Goal: Download file/media

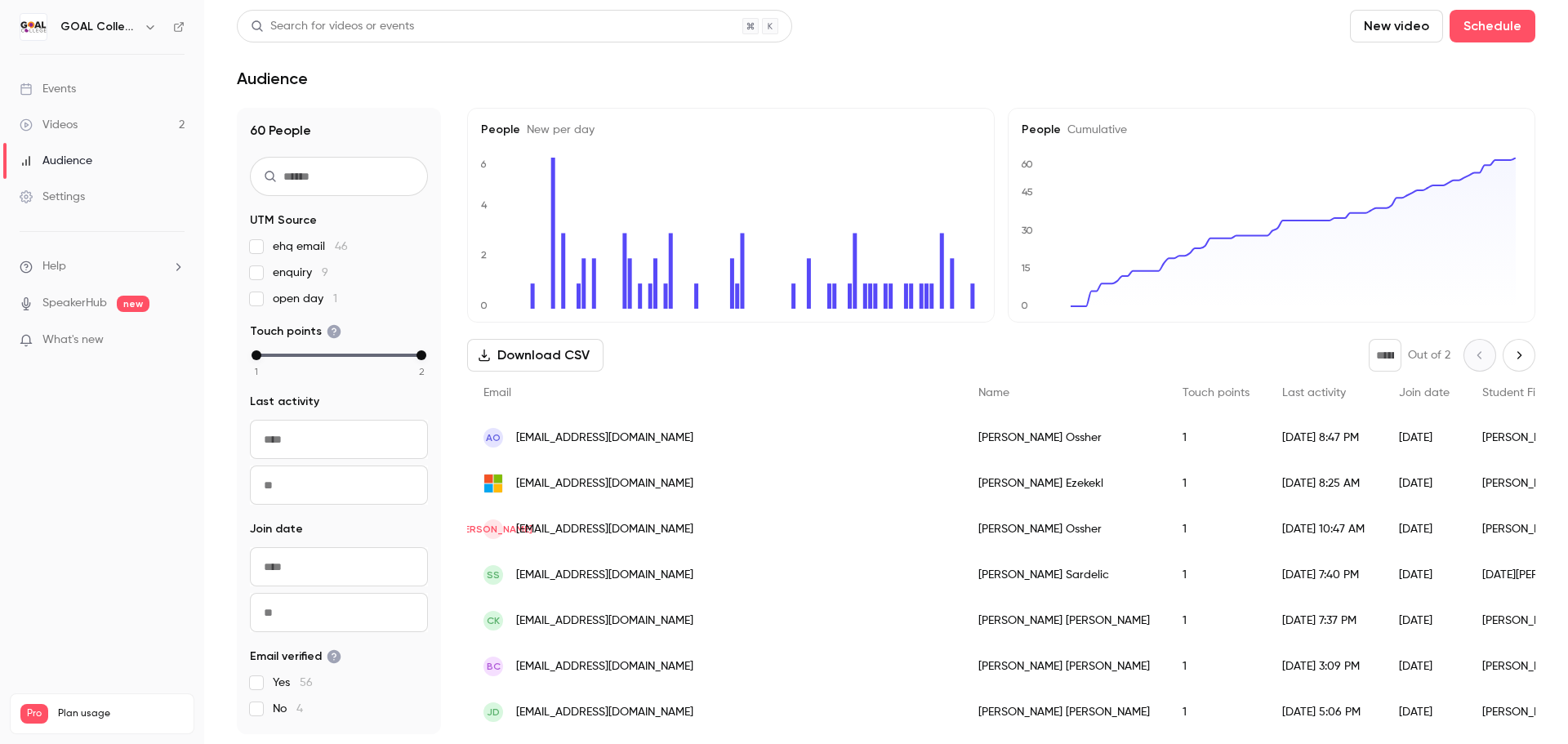
click at [556, 360] on button "Download CSV" at bounding box center [535, 356] width 136 height 33
click at [71, 130] on div "Videos" at bounding box center [48, 125] width 58 height 16
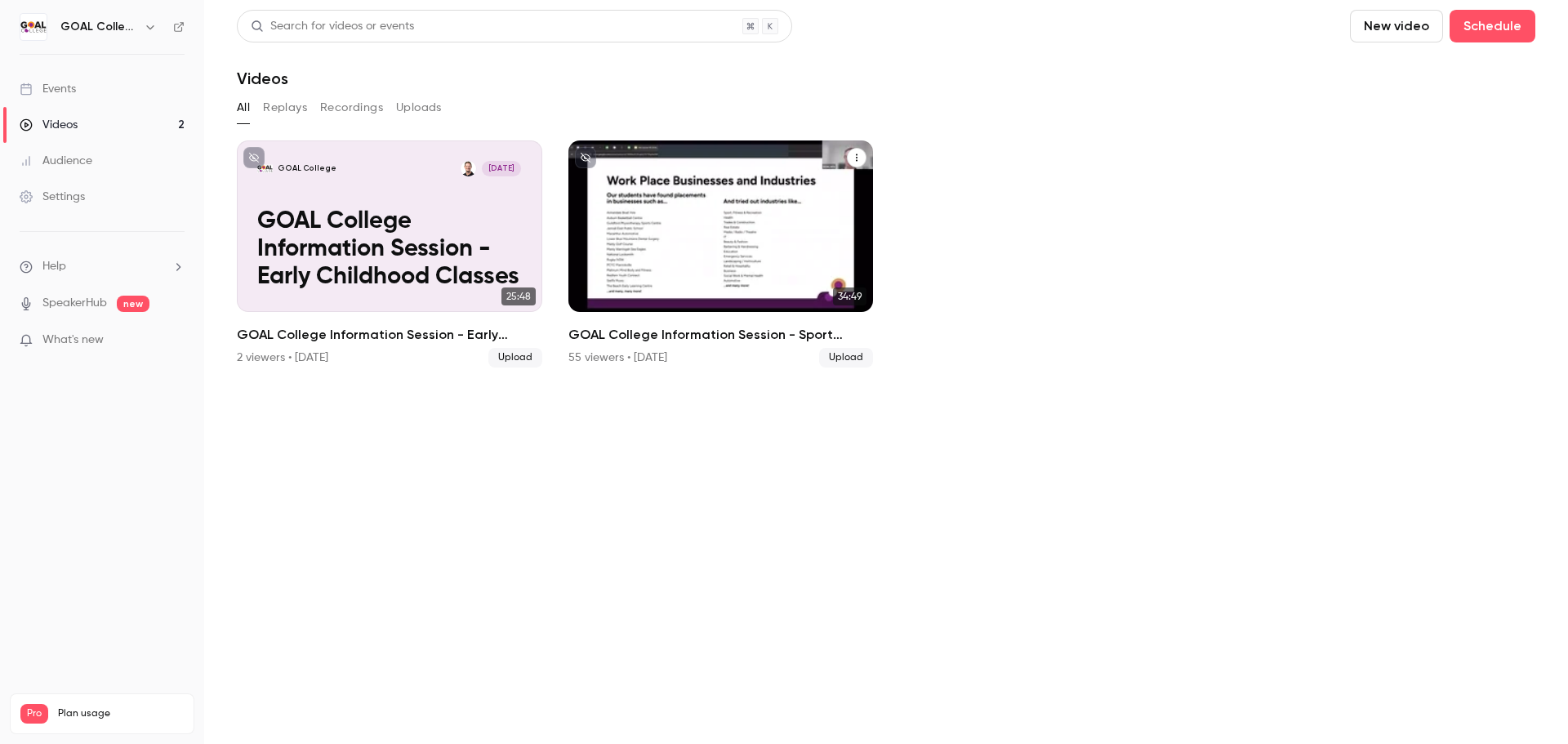
click at [678, 184] on div "GOAL College [DATE] GOAL College Information Session - Sport Classes" at bounding box center [722, 226] width 306 height 171
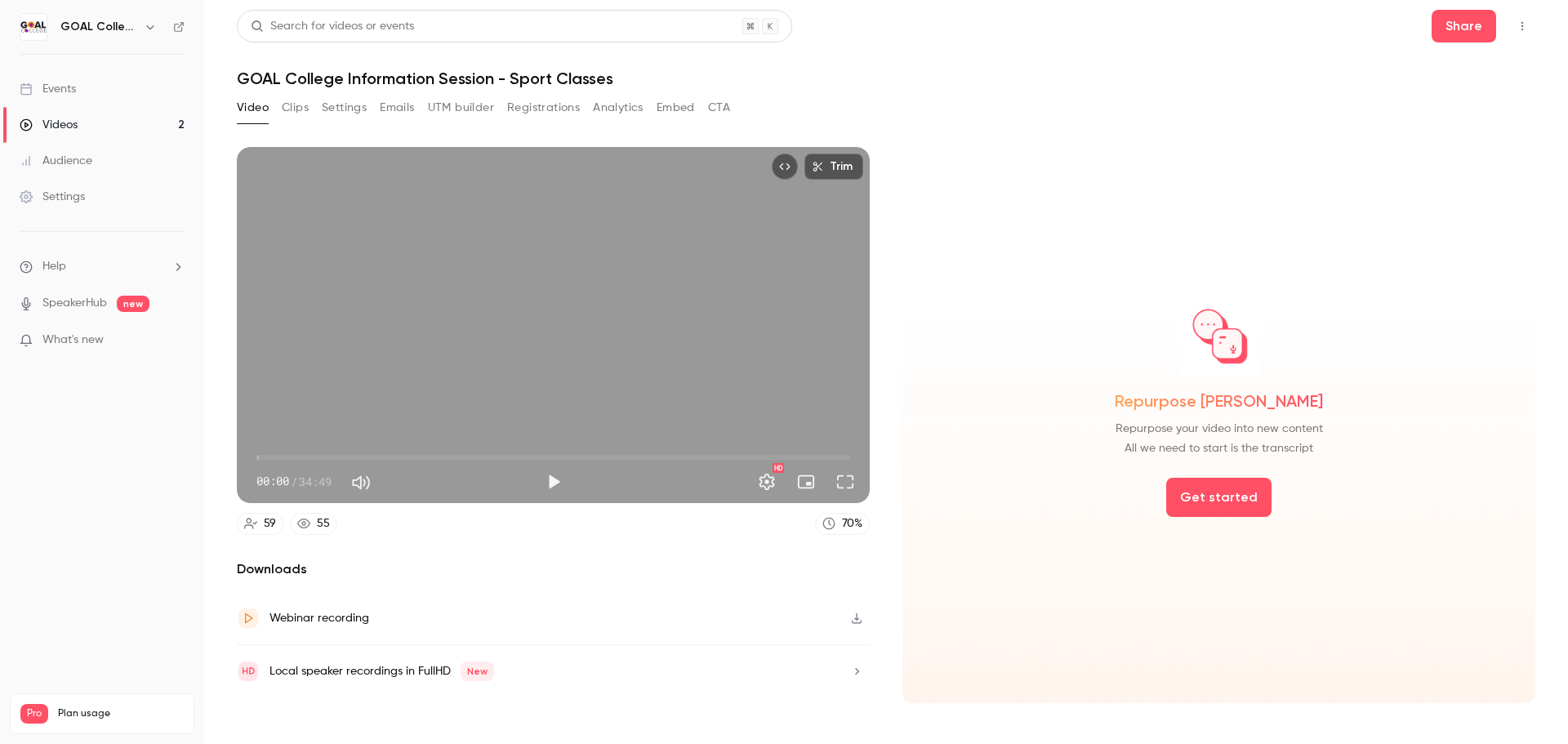
click at [609, 109] on button "Analytics" at bounding box center [618, 108] width 51 height 26
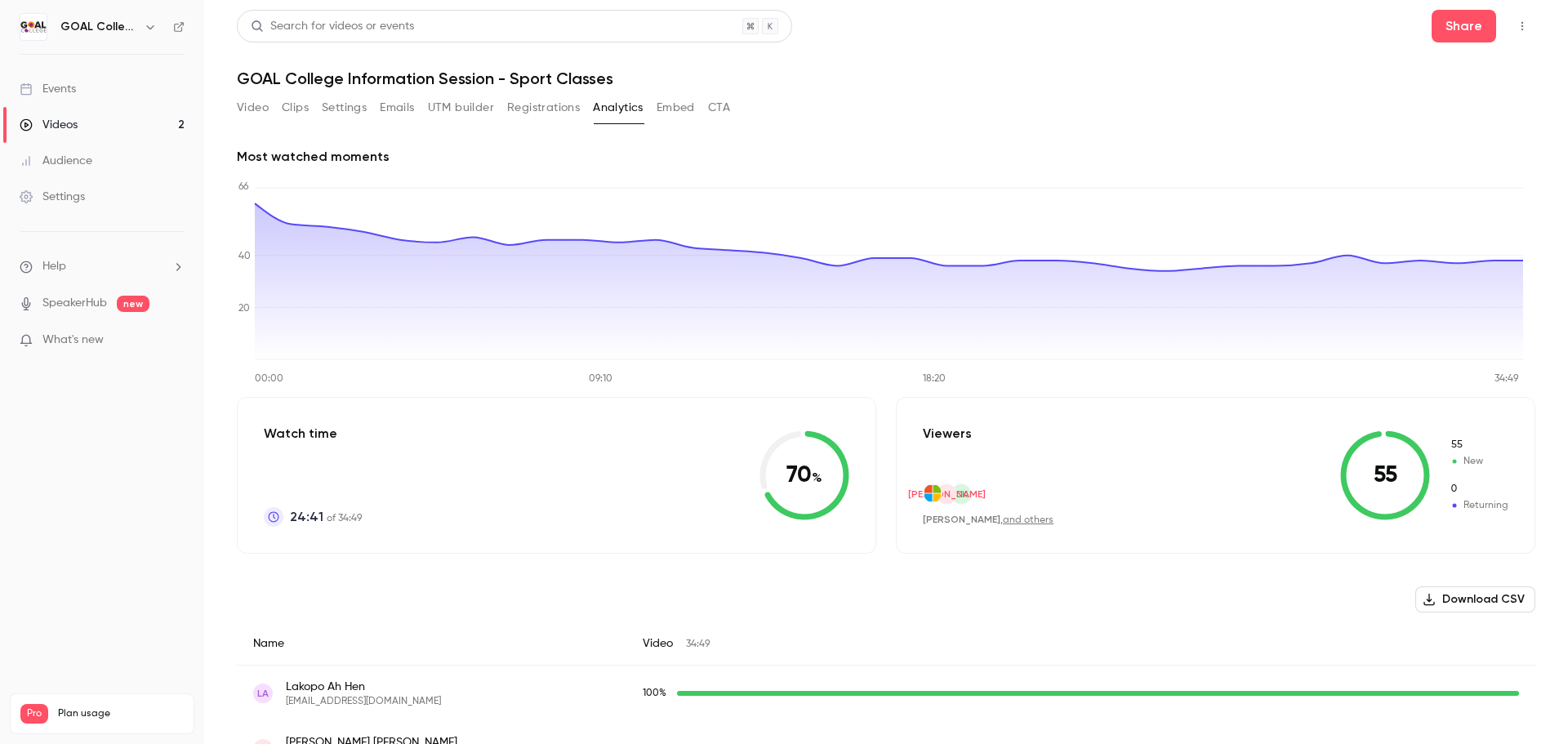
click at [1457, 604] on button "Download CSV" at bounding box center [1475, 599] width 120 height 26
